Goal: Task Accomplishment & Management: Complete application form

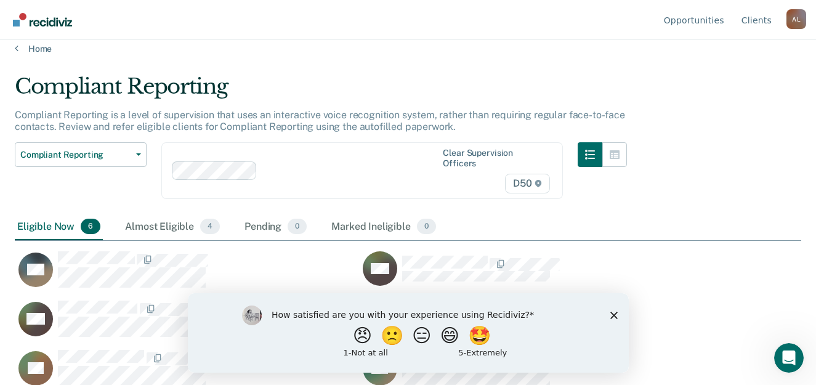
scroll to position [14, 0]
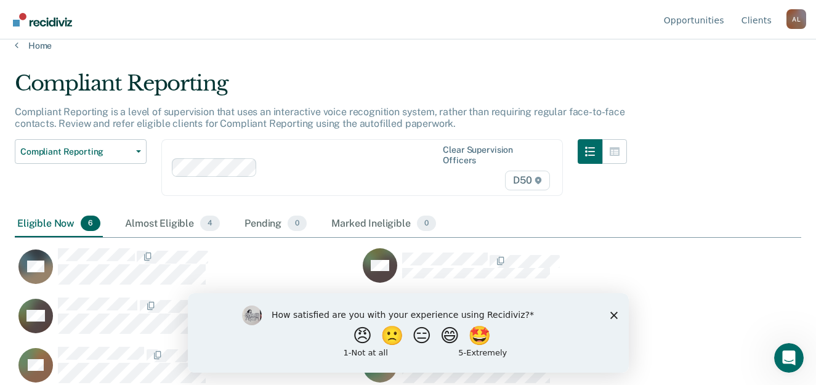
click at [613, 313] on icon "Close survey" at bounding box center [613, 314] width 7 height 7
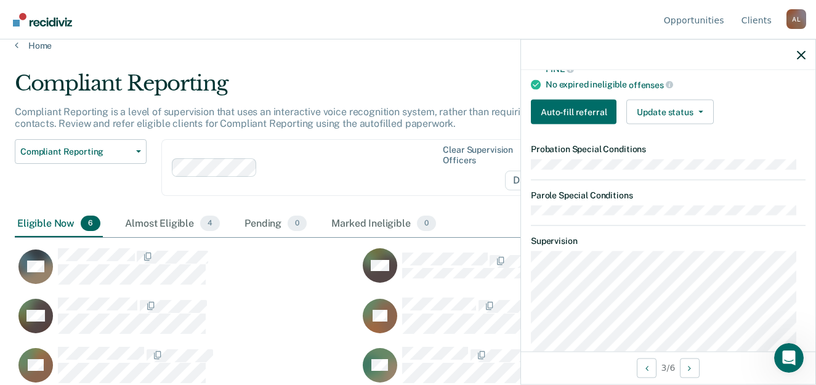
scroll to position [246, 0]
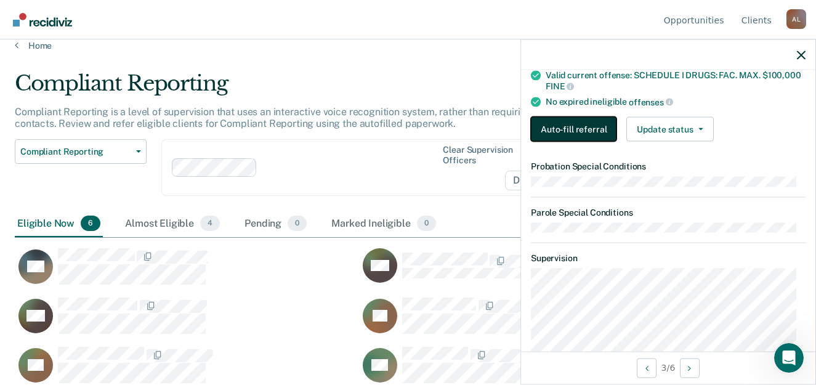
click at [566, 129] on button "Auto-fill referral" at bounding box center [574, 129] width 86 height 25
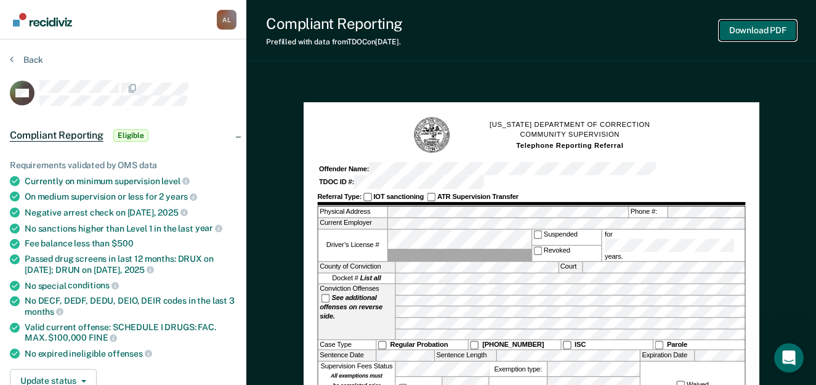
click at [745, 35] on button "Download PDF" at bounding box center [758, 30] width 77 height 20
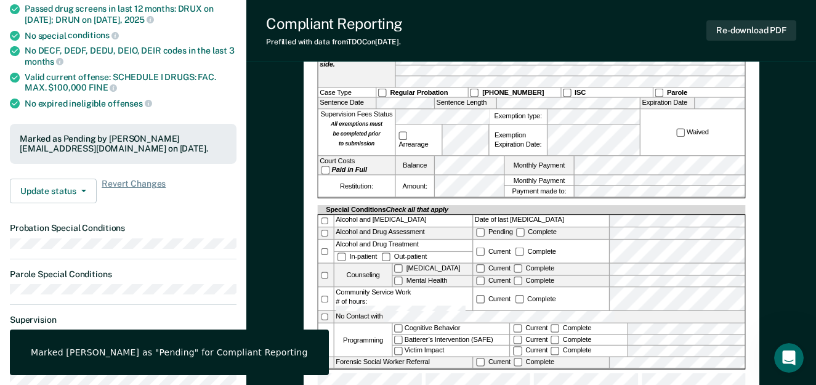
scroll to position [189, 0]
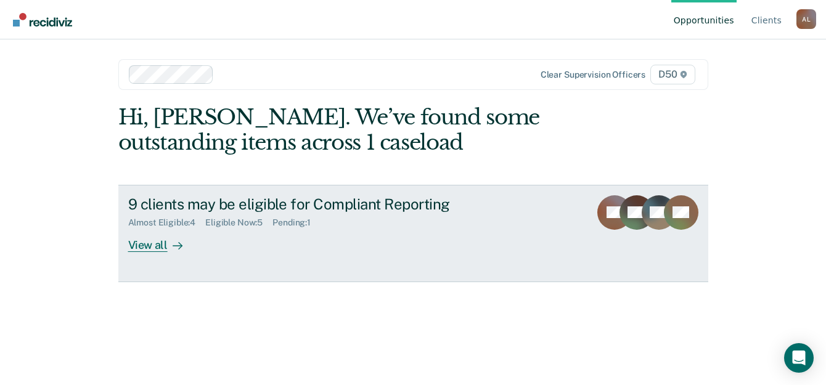
click at [156, 234] on div "View all" at bounding box center [162, 240] width 69 height 24
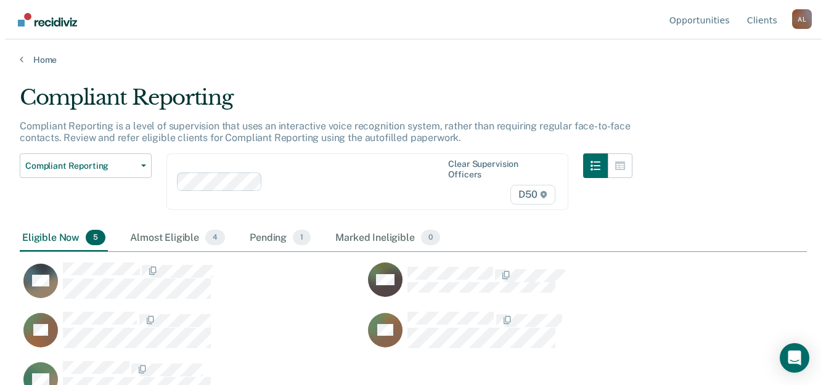
scroll to position [198, 777]
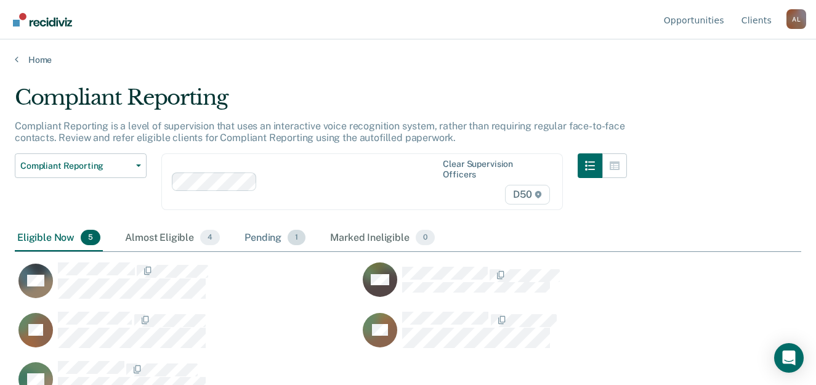
click at [266, 230] on div "Pending 1" at bounding box center [275, 238] width 66 height 27
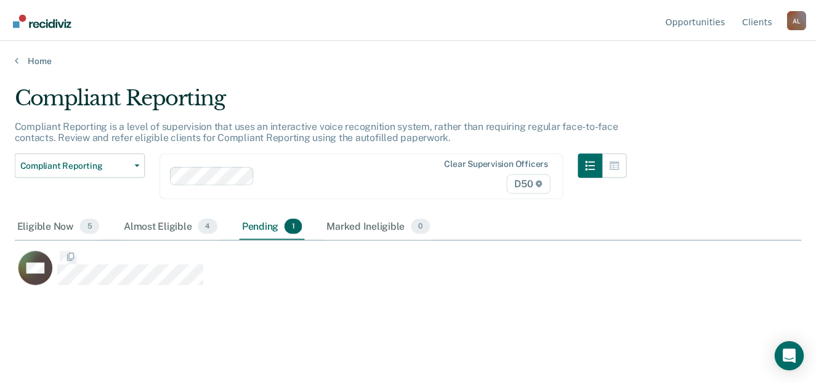
scroll to position [198, 787]
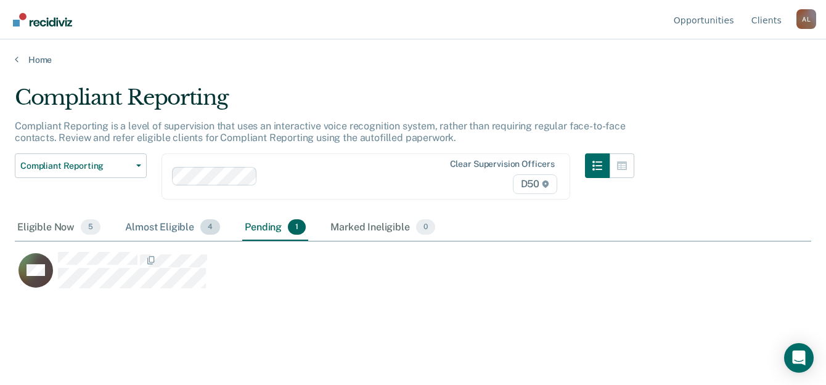
click at [182, 227] on div "Almost Eligible 4" at bounding box center [173, 227] width 100 height 27
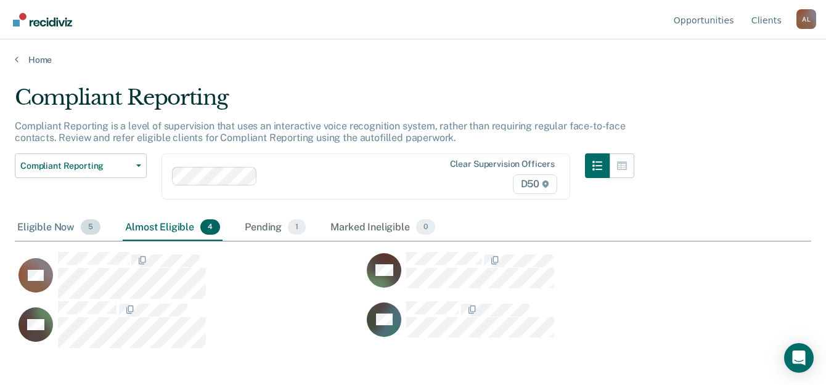
click at [76, 228] on div "Eligible Now 5" at bounding box center [59, 227] width 88 height 27
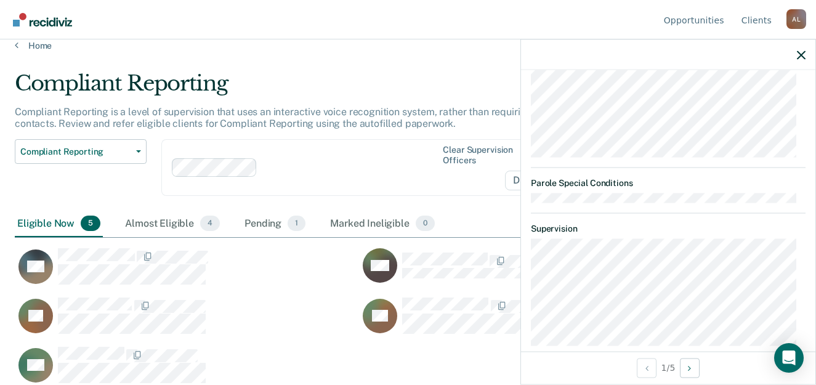
scroll to position [308, 0]
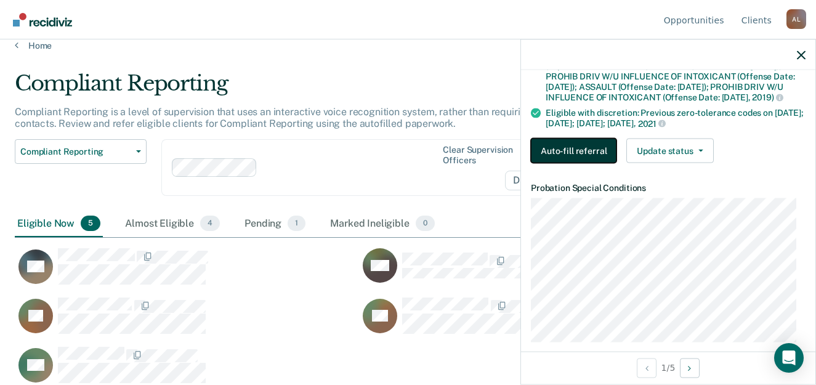
click at [579, 163] on button "Auto-fill referral" at bounding box center [574, 151] width 86 height 25
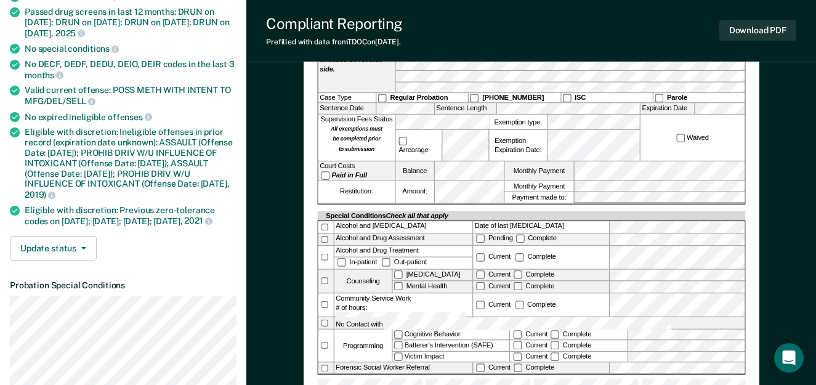
scroll to position [246, 0]
click at [766, 41] on div "Download PDF" at bounding box center [758, 30] width 77 height 31
click at [761, 33] on button "Download PDF" at bounding box center [758, 30] width 77 height 20
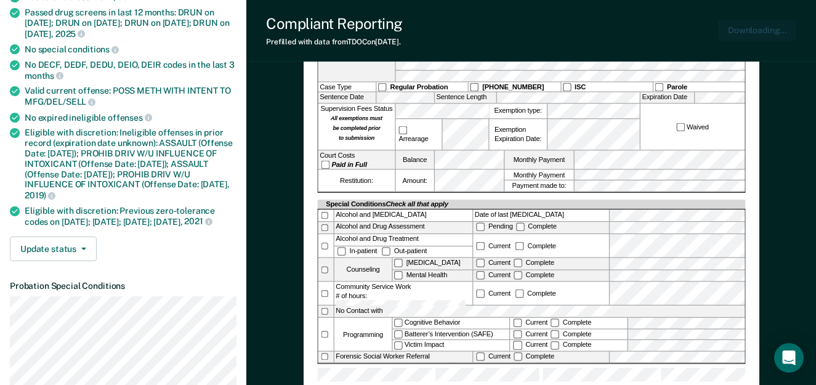
scroll to position [0, 0]
